Goal: Task Accomplishment & Management: Manage account settings

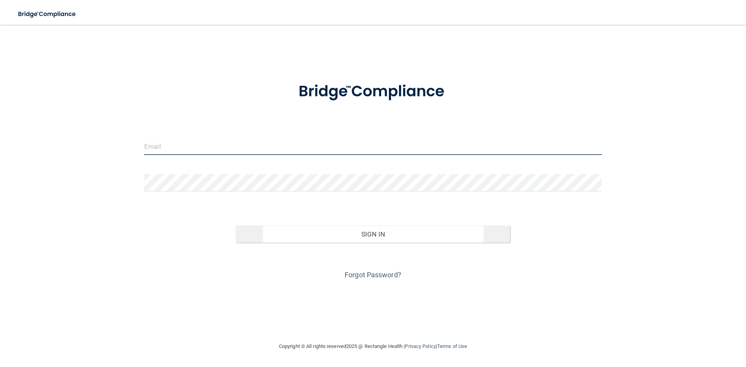
type input "[PERSON_NAME][EMAIL_ADDRESS][DOMAIN_NAME]"
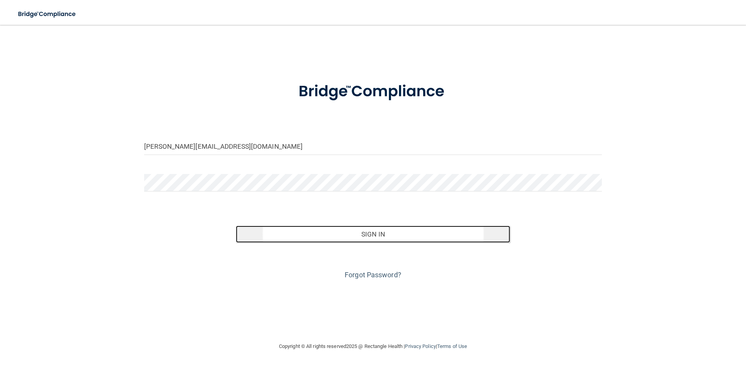
click at [375, 230] on button "Sign In" at bounding box center [373, 234] width 275 height 17
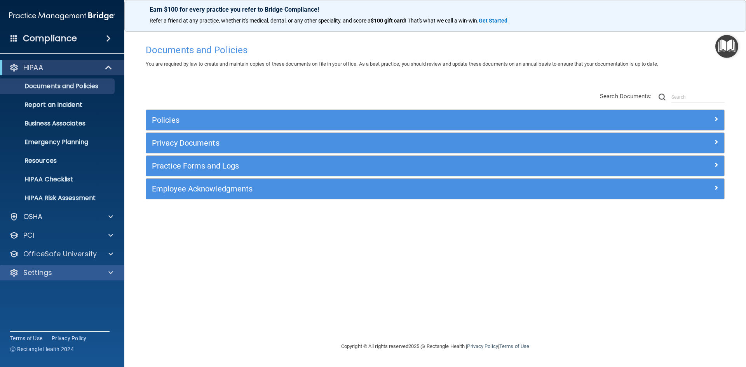
click at [66, 268] on div "Settings" at bounding box center [62, 273] width 125 height 16
click at [101, 274] on div at bounding box center [109, 272] width 19 height 9
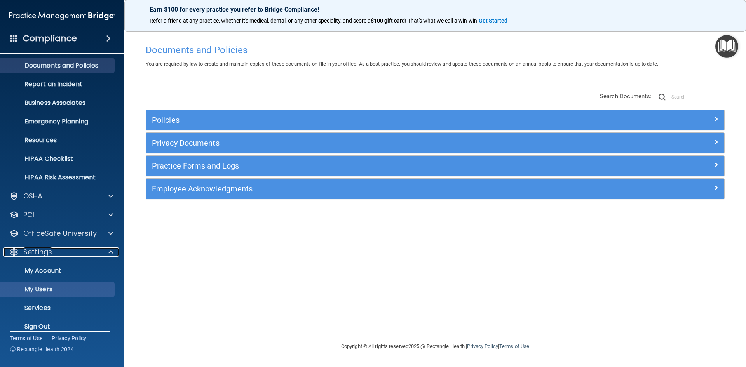
scroll to position [30, 0]
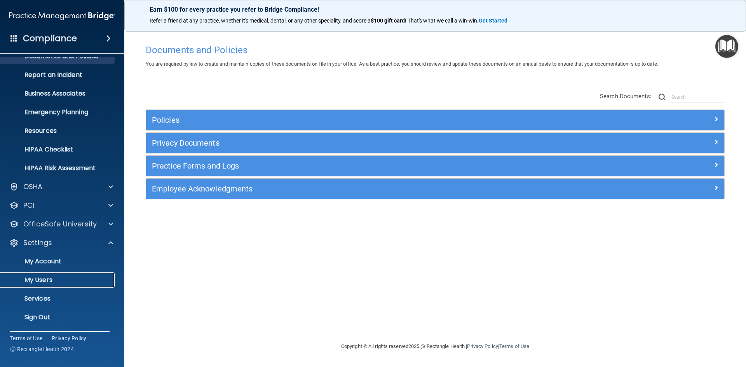
click at [59, 280] on p "My Users" at bounding box center [58, 280] width 106 height 8
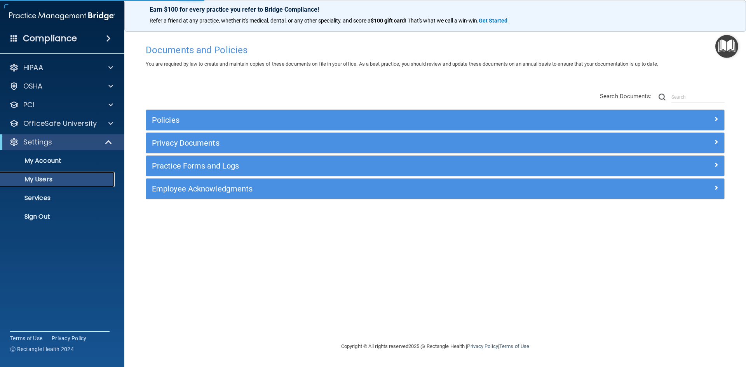
select select "20"
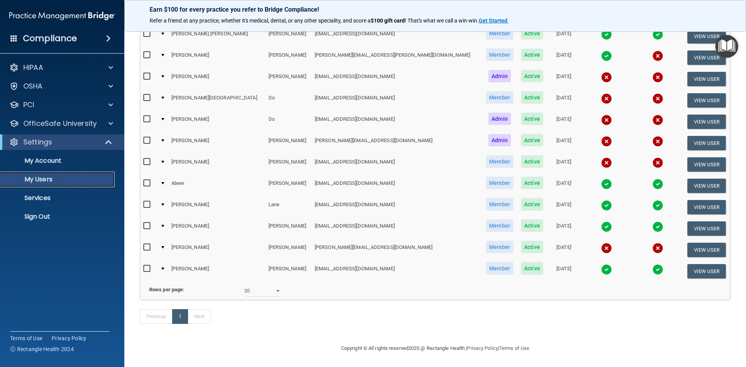
scroll to position [105, 0]
